Goal: Transaction & Acquisition: Purchase product/service

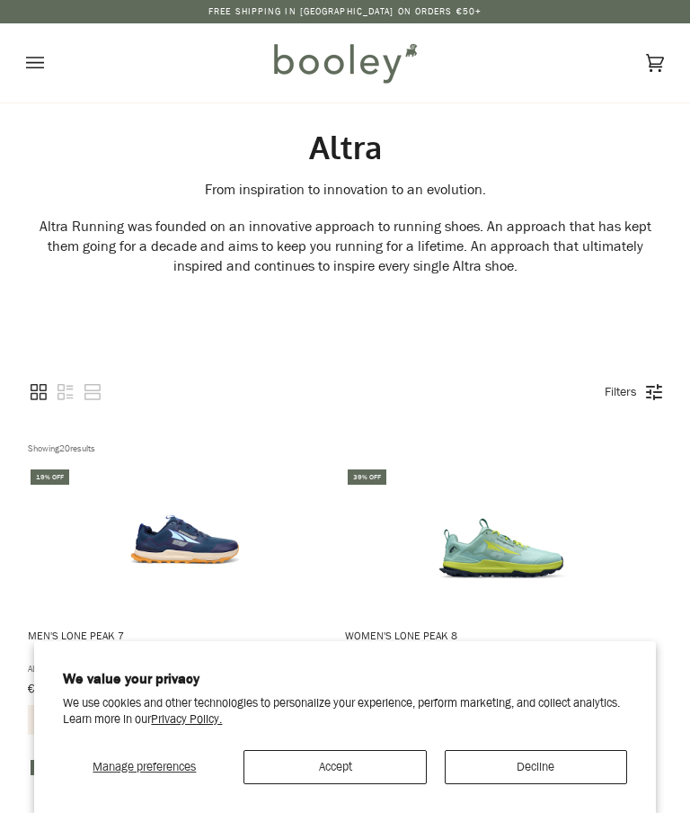
click at [542, 784] on button "Decline" at bounding box center [536, 767] width 182 height 34
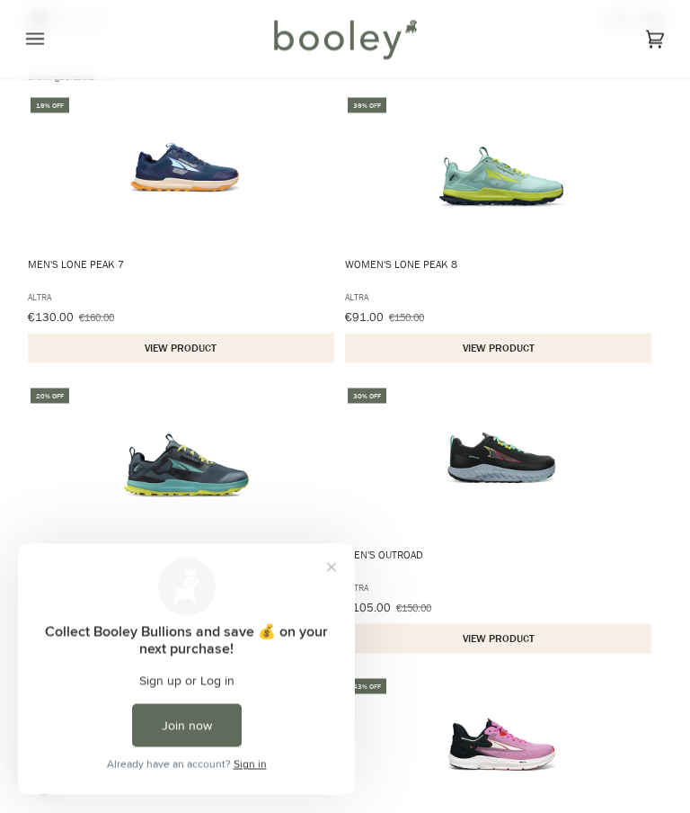
scroll to position [372, 0]
click at [343, 565] on button "Close prompt" at bounding box center [332, 567] width 32 height 32
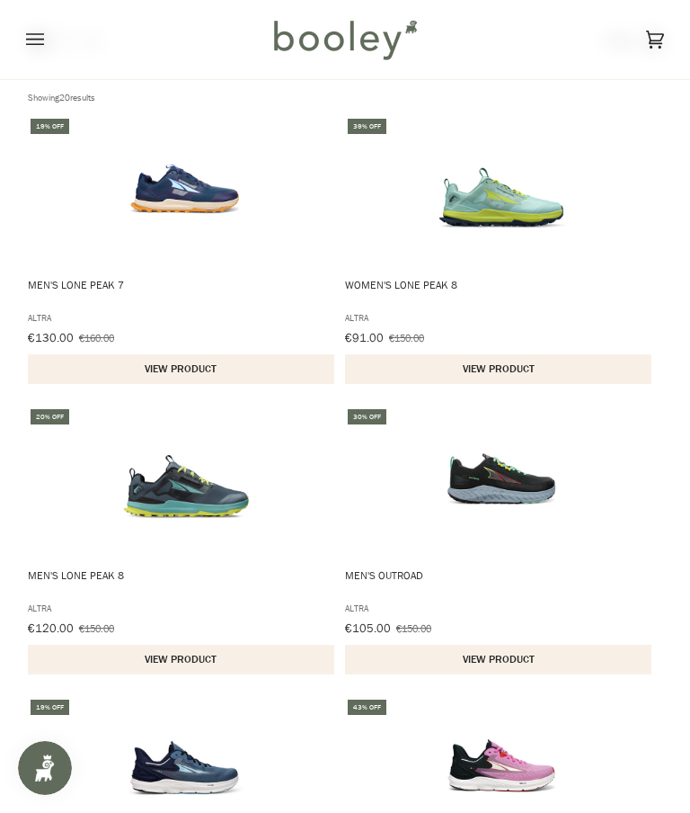
scroll to position [0, 0]
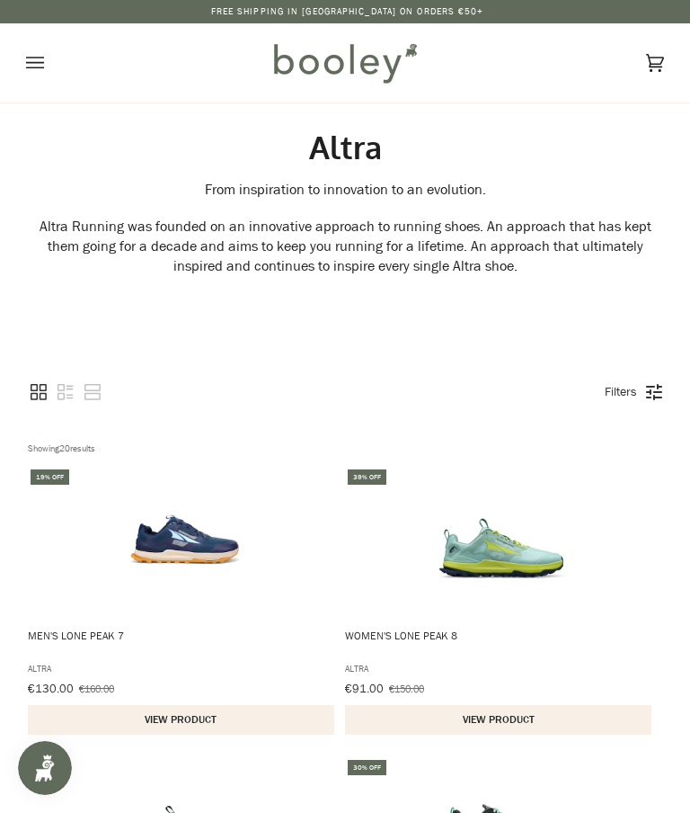
click at [40, 63] on icon "Open menu" at bounding box center [35, 63] width 18 height 12
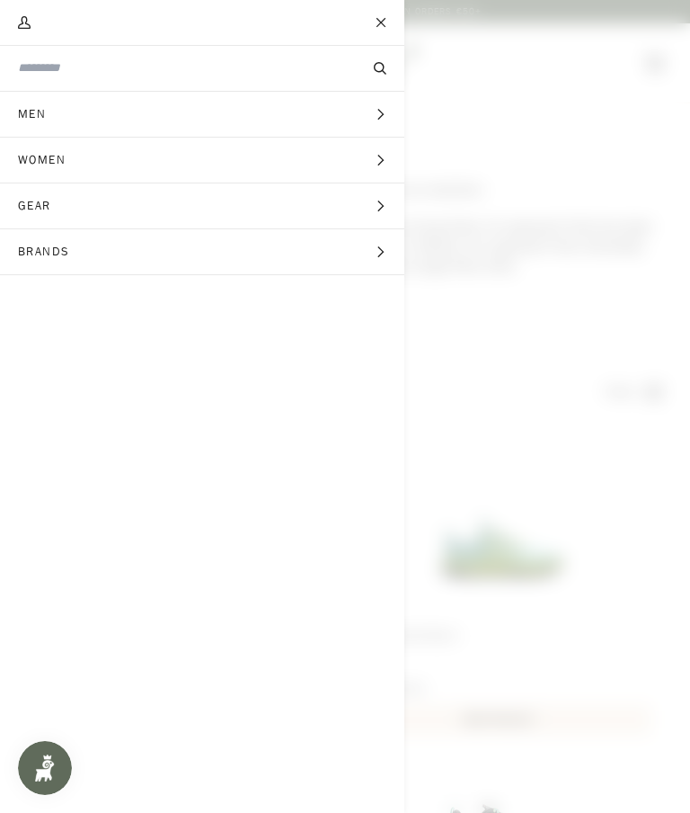
click at [344, 166] on button "Women Expand menu" at bounding box center [202, 161] width 404 height 46
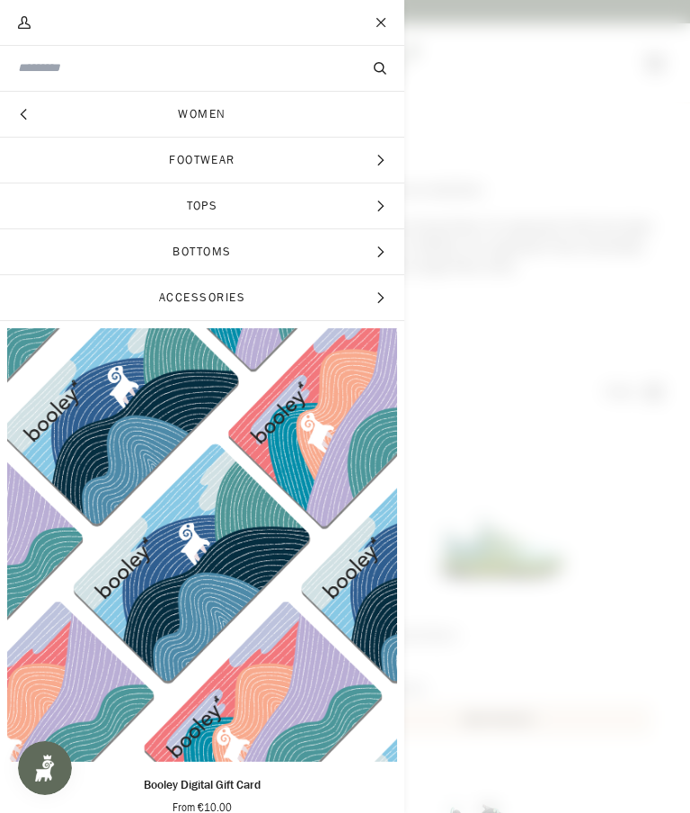
click at [305, 159] on span "Footwear" at bounding box center [202, 160] width 404 height 45
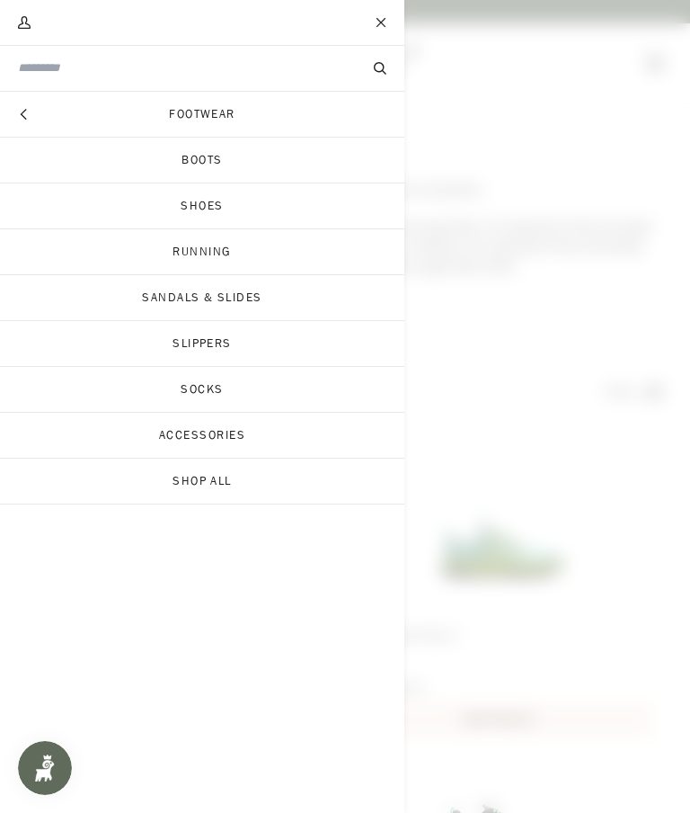
click at [213, 164] on link "Boots" at bounding box center [202, 160] width 404 height 45
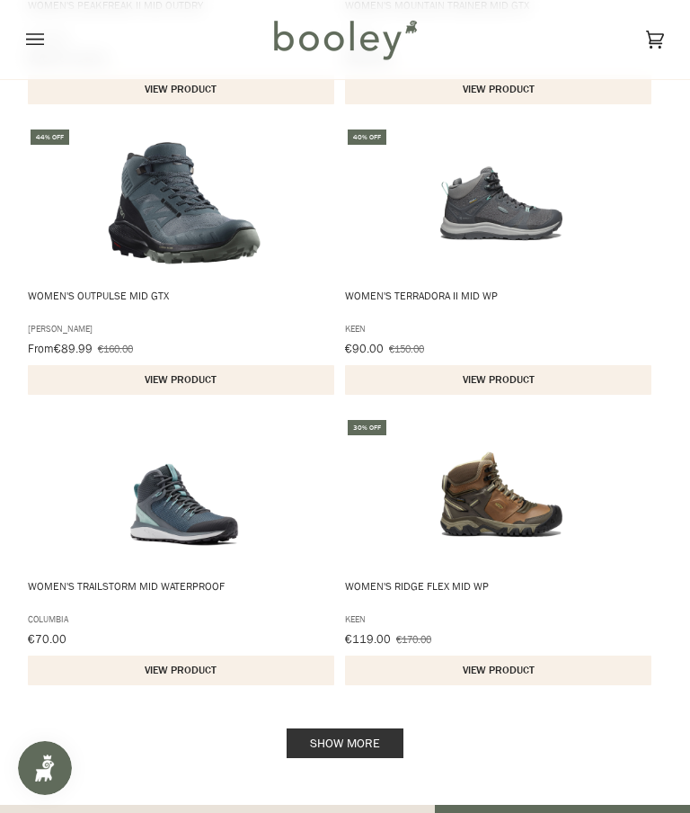
scroll to position [2547, 0]
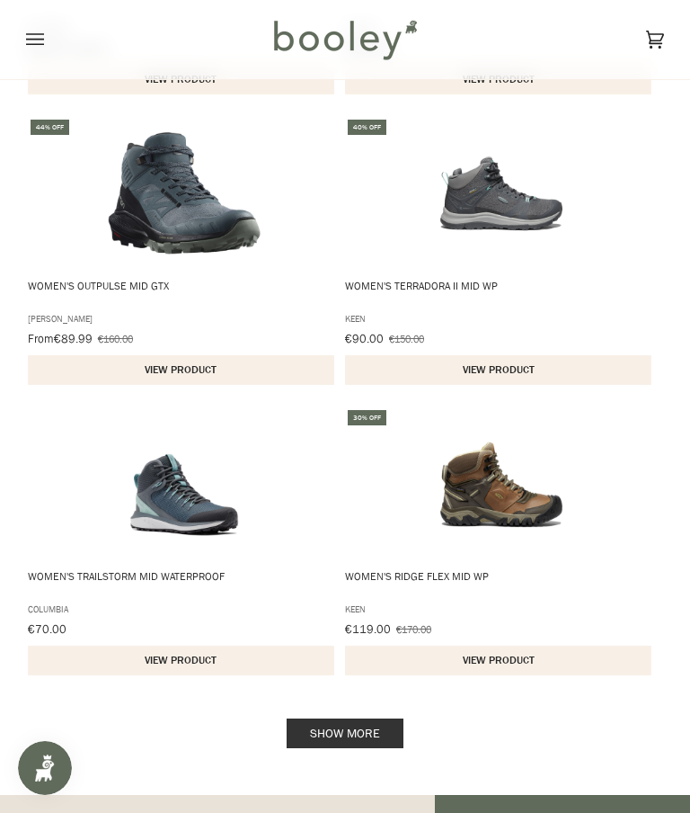
click at [378, 729] on link "Show more" at bounding box center [345, 733] width 117 height 30
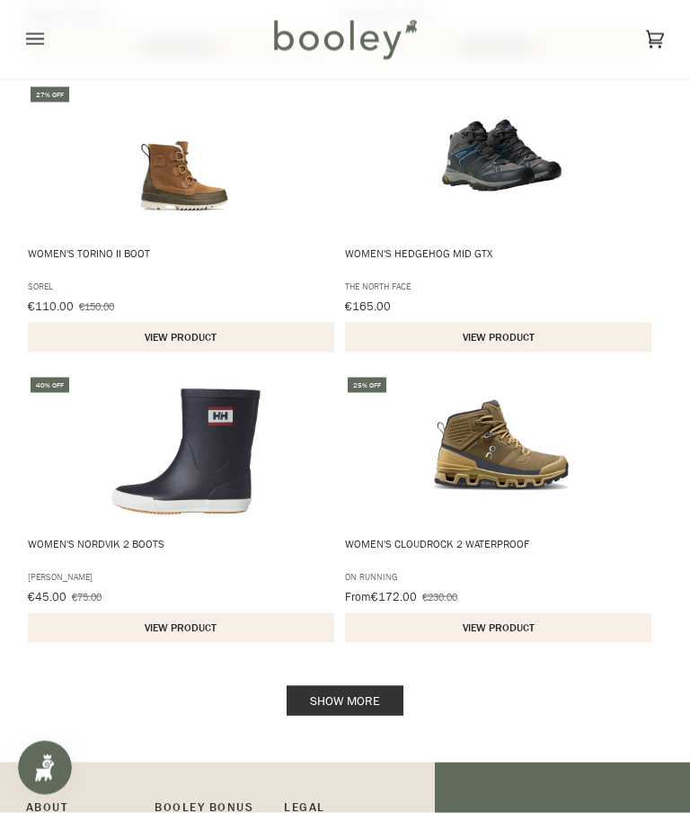
scroll to position [5483, 0]
click at [364, 693] on link "Show more" at bounding box center [345, 700] width 117 height 30
